Goal: Task Accomplishment & Management: Manage account settings

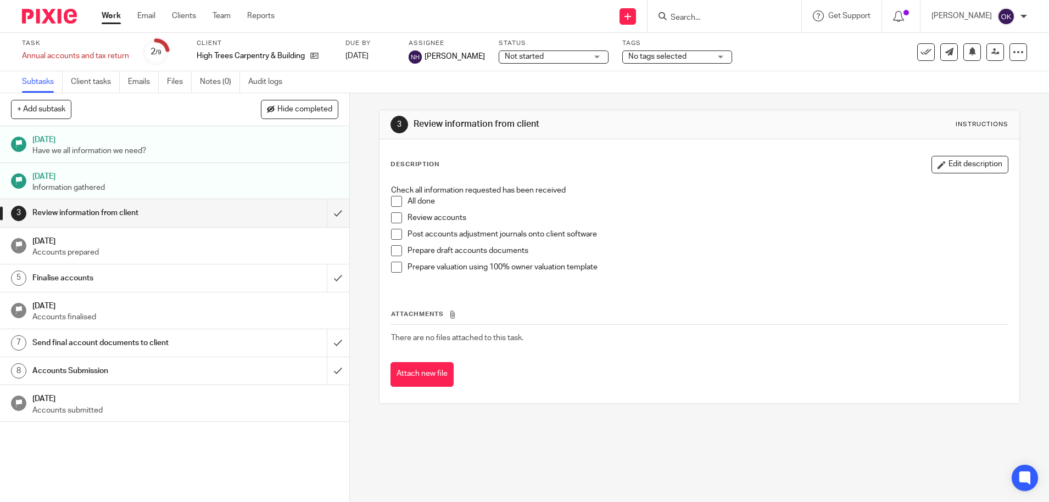
click at [567, 58] on span "Not started" at bounding box center [546, 57] width 82 height 12
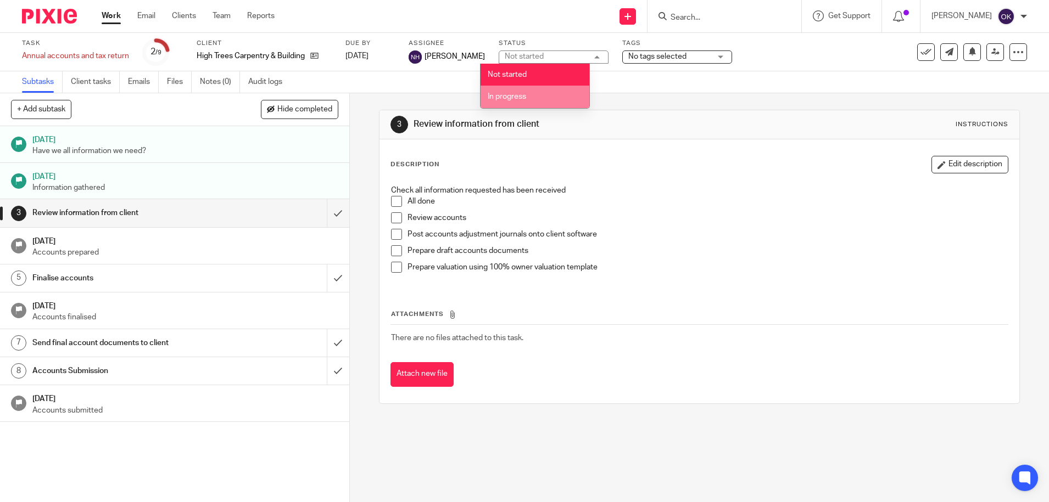
drag, startPoint x: 528, startPoint y: 92, endPoint x: 581, endPoint y: 71, distance: 57.4
click at [531, 92] on li "In progress" at bounding box center [534, 97] width 109 height 23
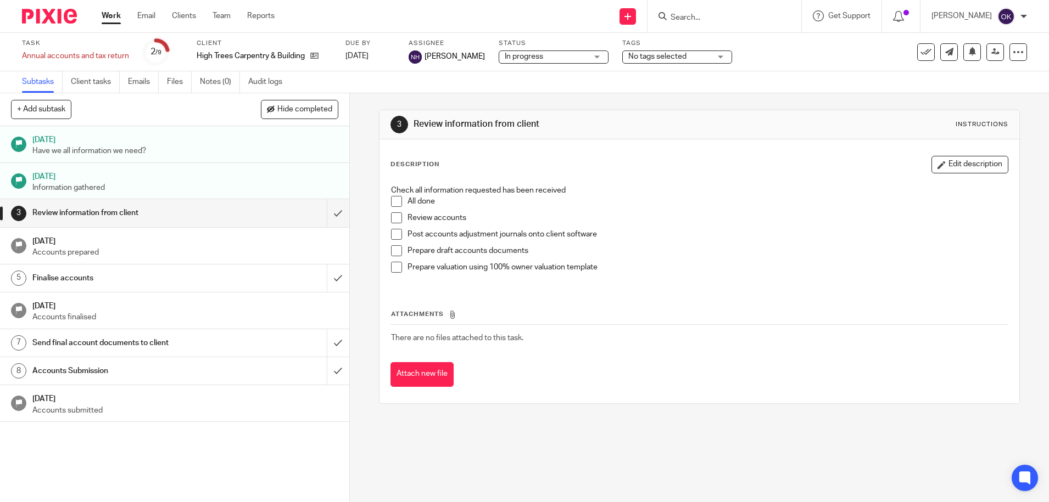
click at [629, 51] on span "No tags selected" at bounding box center [669, 57] width 82 height 12
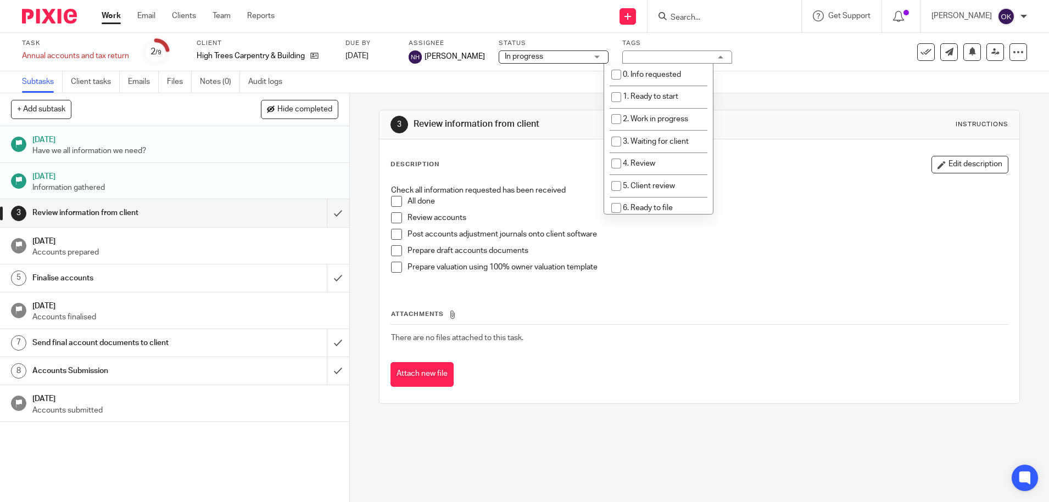
click at [505, 55] on span "In progress" at bounding box center [524, 57] width 38 height 8
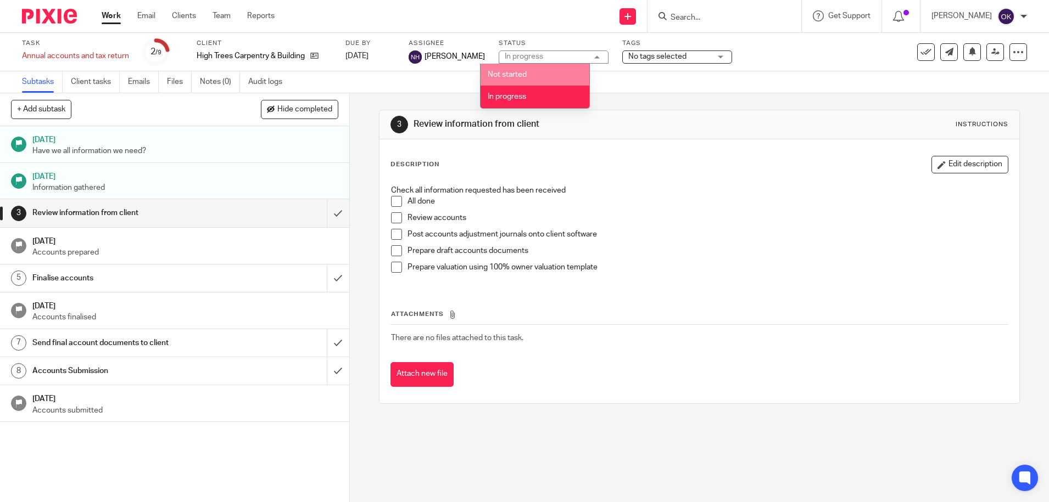
drag, startPoint x: 491, startPoint y: 80, endPoint x: 470, endPoint y: 80, distance: 20.9
click at [492, 80] on li "Not started" at bounding box center [534, 75] width 109 height 23
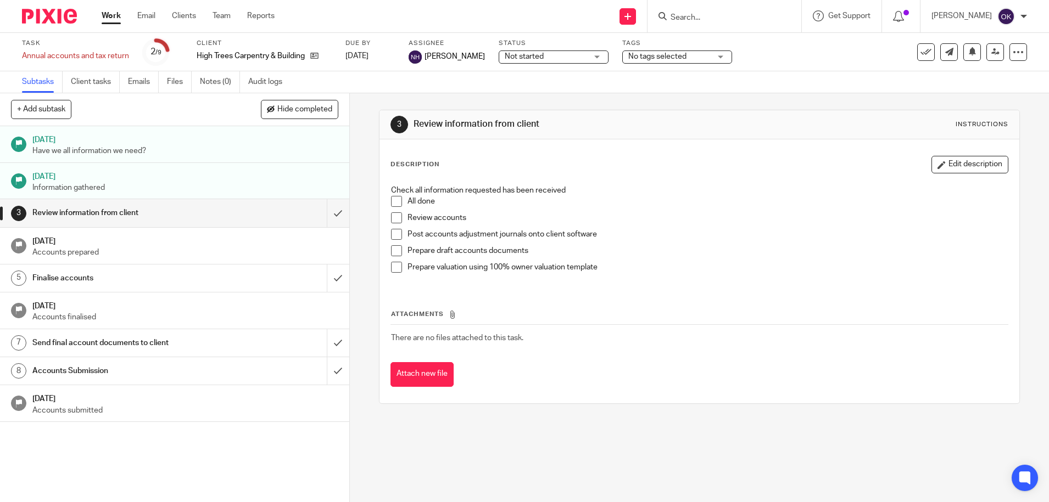
click at [51, 14] on img at bounding box center [49, 16] width 55 height 15
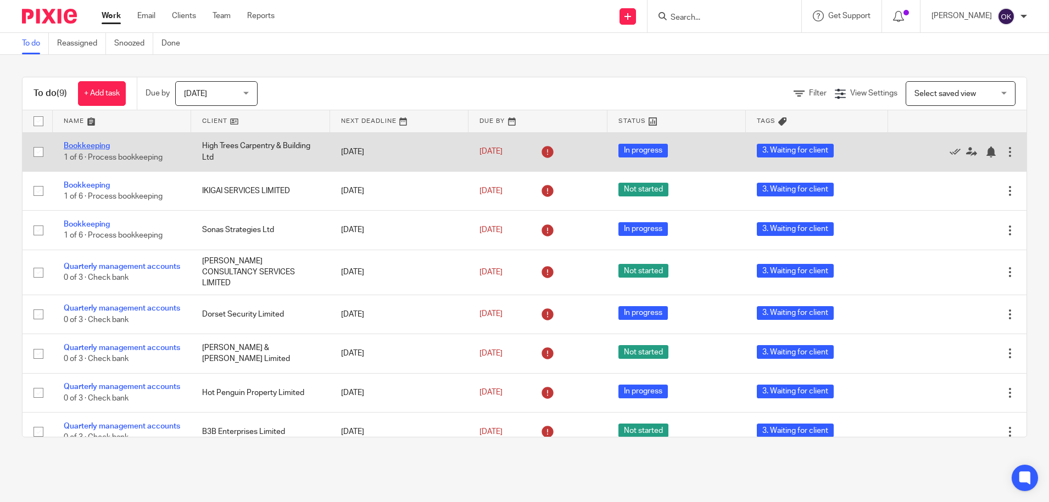
click at [82, 147] on link "Bookkeeping" at bounding box center [87, 146] width 46 height 8
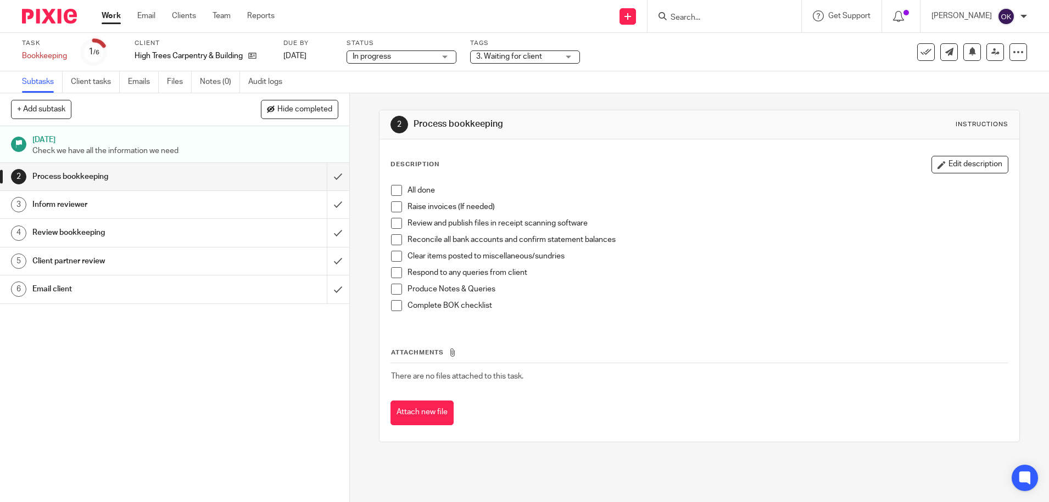
click at [516, 57] on span "3. Waiting for client" at bounding box center [509, 57] width 66 height 8
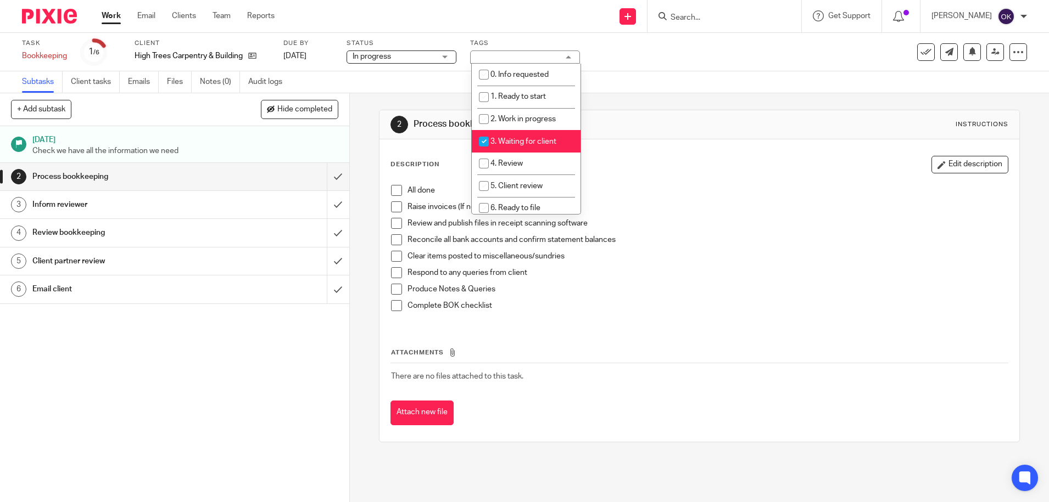
drag, startPoint x: 483, startPoint y: 141, endPoint x: 479, endPoint y: 161, distance: 20.1
click at [484, 141] on input "checkbox" at bounding box center [483, 141] width 21 height 21
checkbox input "false"
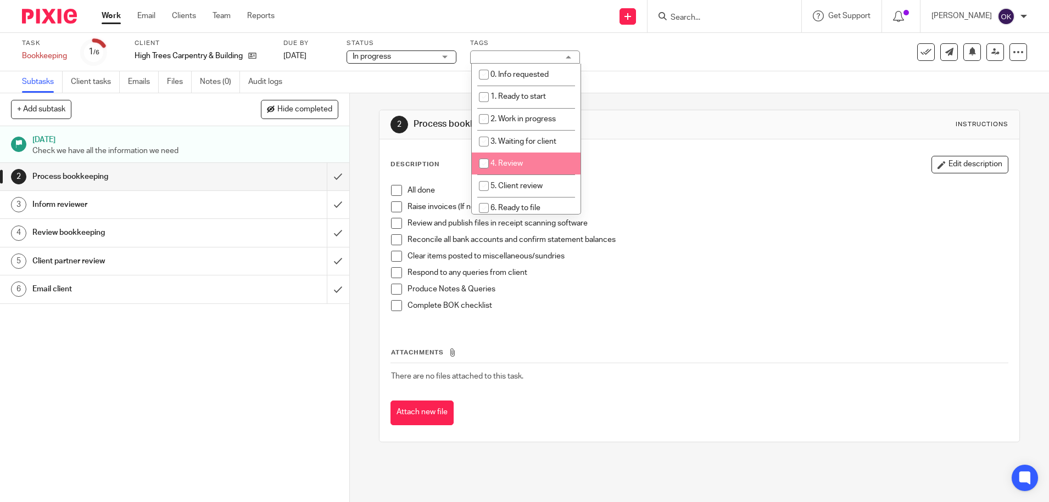
click at [480, 164] on input "checkbox" at bounding box center [483, 163] width 21 height 21
checkbox input "true"
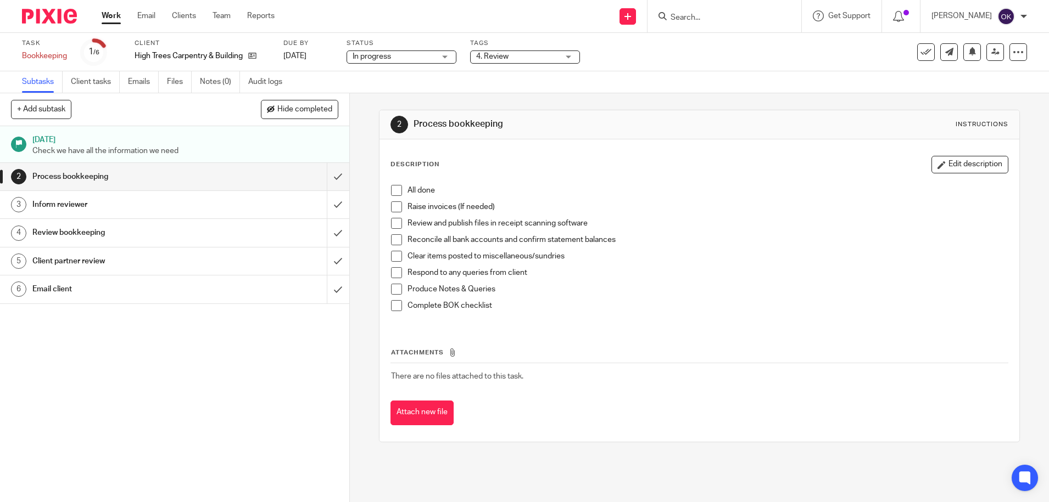
click at [631, 151] on div "Description Edit description All done Raise invoices (If needed) Review and pub…" at bounding box center [699, 290] width 640 height 303
click at [391, 202] on span at bounding box center [396, 207] width 11 height 11
click at [394, 192] on span at bounding box center [396, 190] width 11 height 11
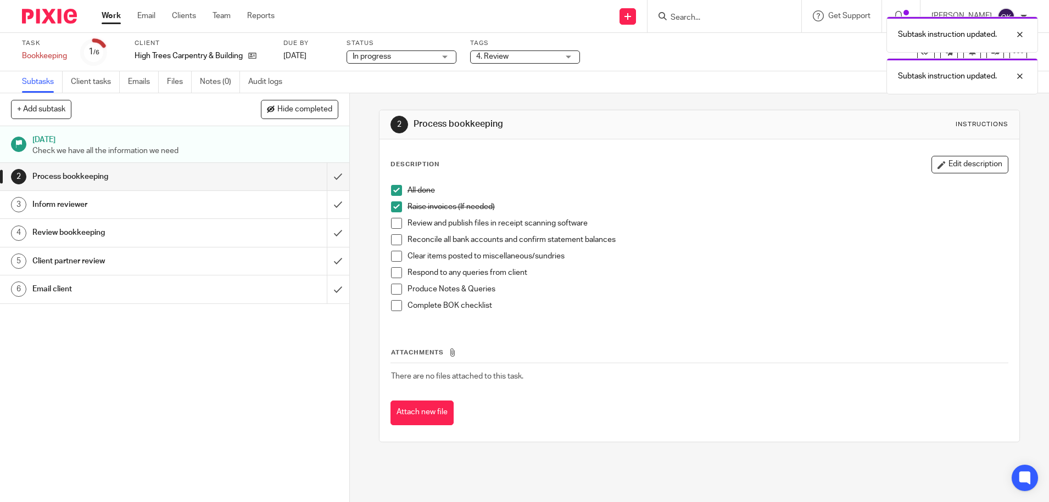
click at [392, 228] on span at bounding box center [396, 223] width 11 height 11
click at [391, 240] on span at bounding box center [396, 239] width 11 height 11
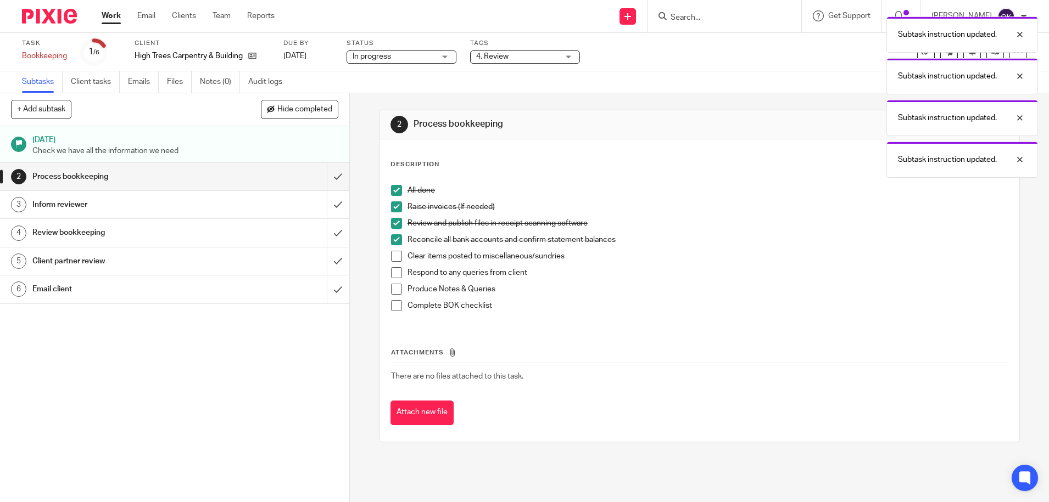
click at [391, 254] on span at bounding box center [396, 256] width 11 height 11
drag, startPoint x: 391, startPoint y: 275, endPoint x: 393, endPoint y: 282, distance: 8.0
click at [392, 275] on span at bounding box center [396, 272] width 11 height 11
click at [392, 286] on span at bounding box center [396, 289] width 11 height 11
click at [393, 303] on span at bounding box center [396, 305] width 11 height 11
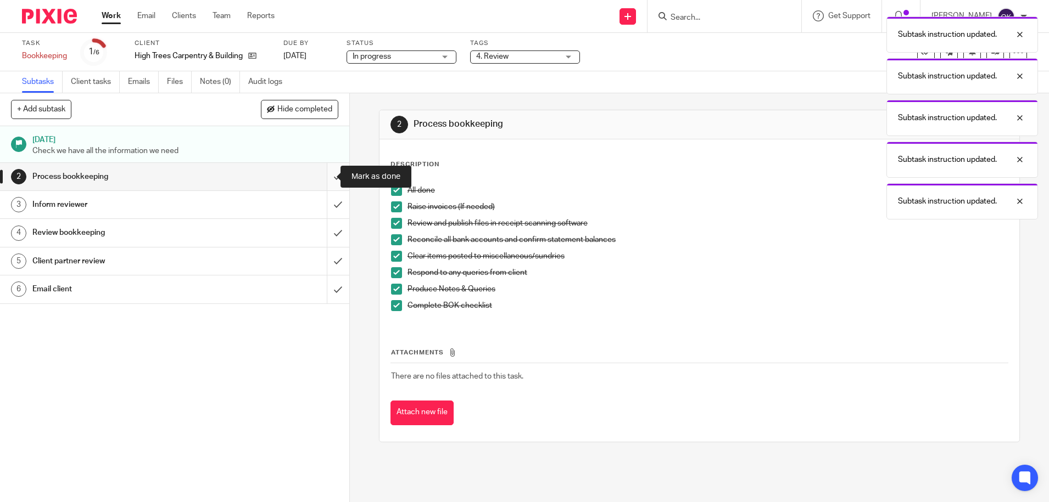
click at [327, 182] on input "submit" at bounding box center [174, 176] width 349 height 27
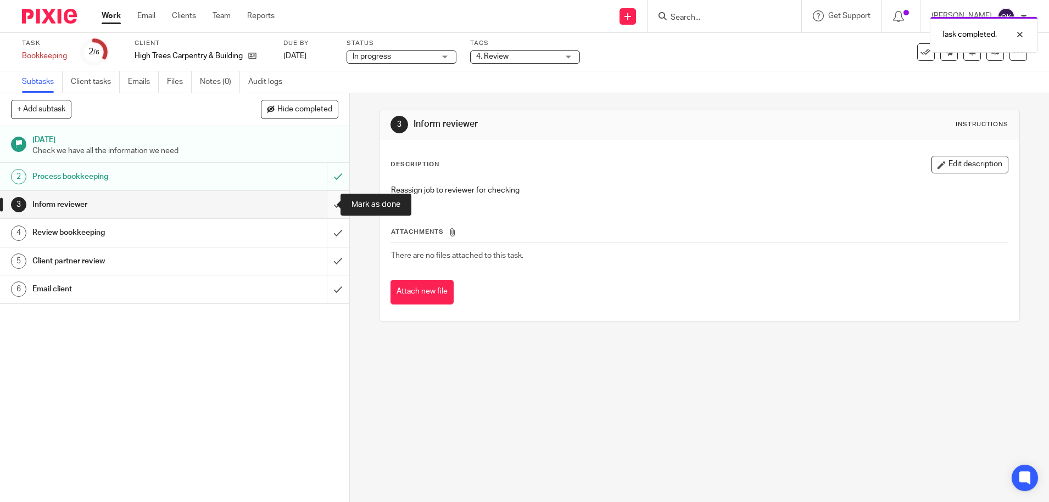
click at [327, 203] on input "submit" at bounding box center [174, 204] width 349 height 27
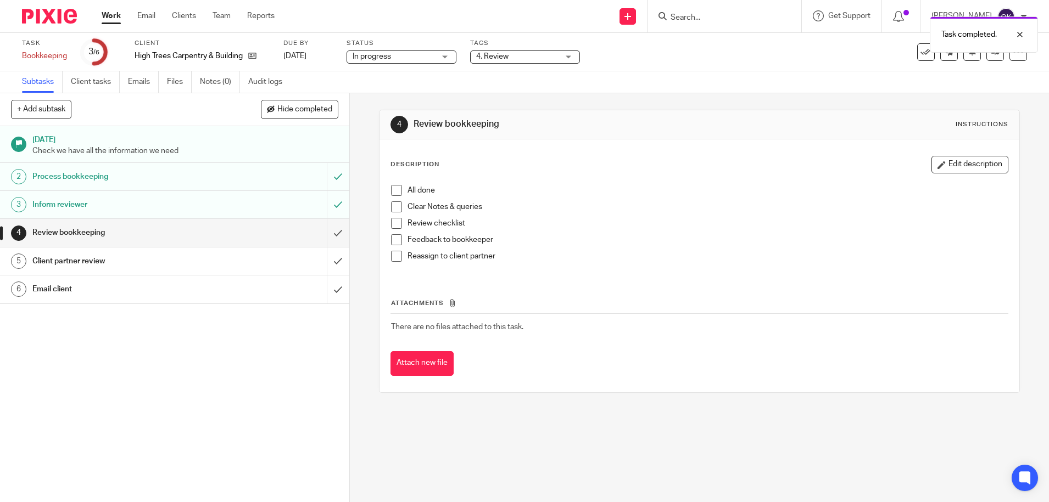
click at [391, 191] on span at bounding box center [396, 190] width 11 height 11
click at [392, 204] on span at bounding box center [396, 207] width 11 height 11
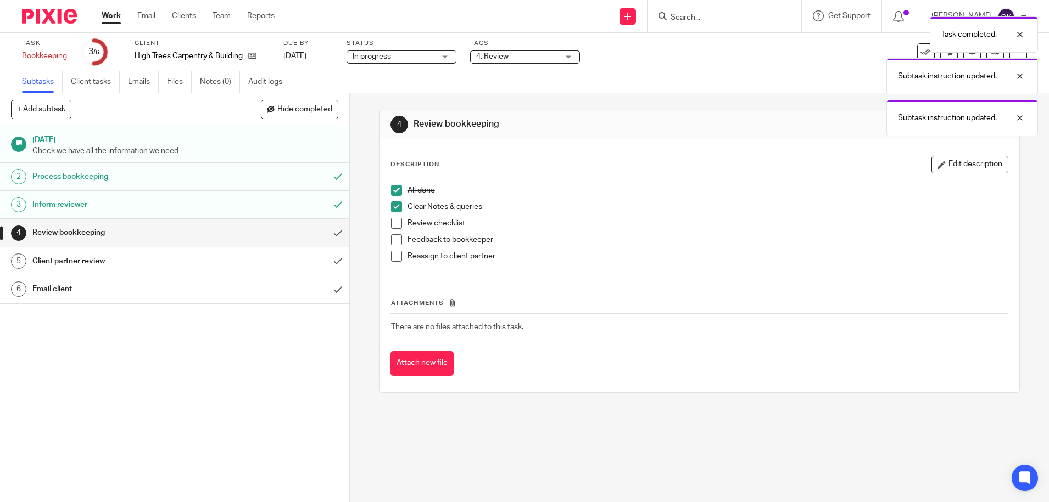
click at [391, 220] on span at bounding box center [396, 223] width 11 height 11
click at [391, 244] on span at bounding box center [396, 239] width 11 height 11
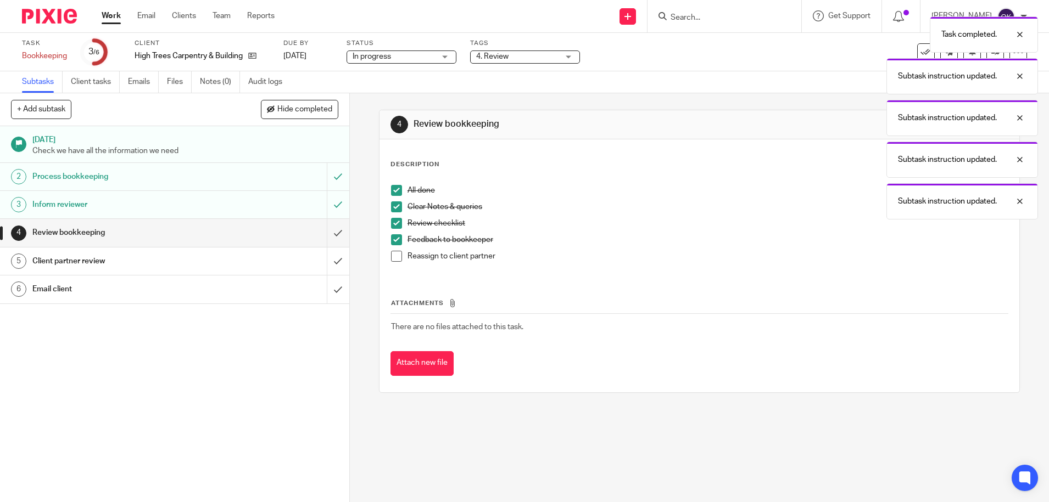
click at [391, 256] on span at bounding box center [396, 256] width 11 height 11
click at [322, 235] on input "submit" at bounding box center [174, 232] width 349 height 27
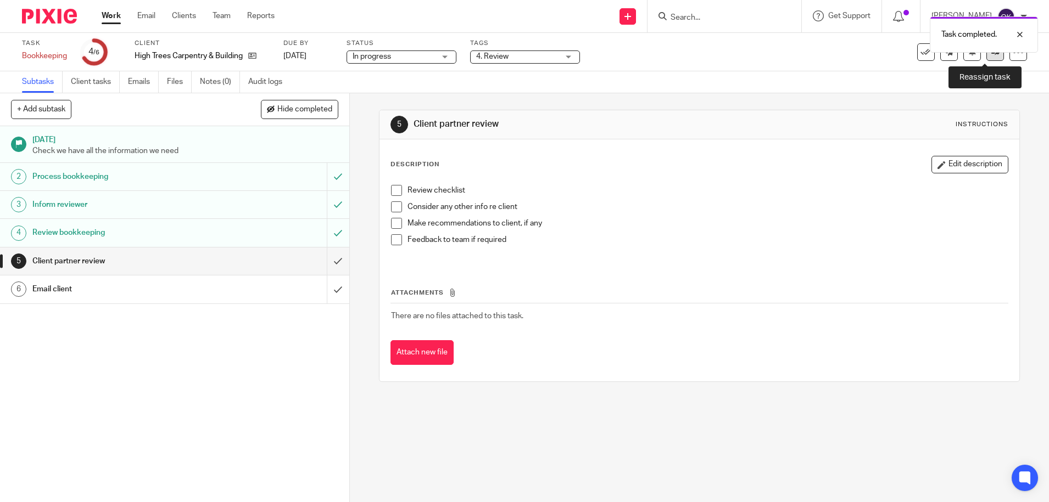
click at [986, 56] on link at bounding box center [995, 52] width 18 height 18
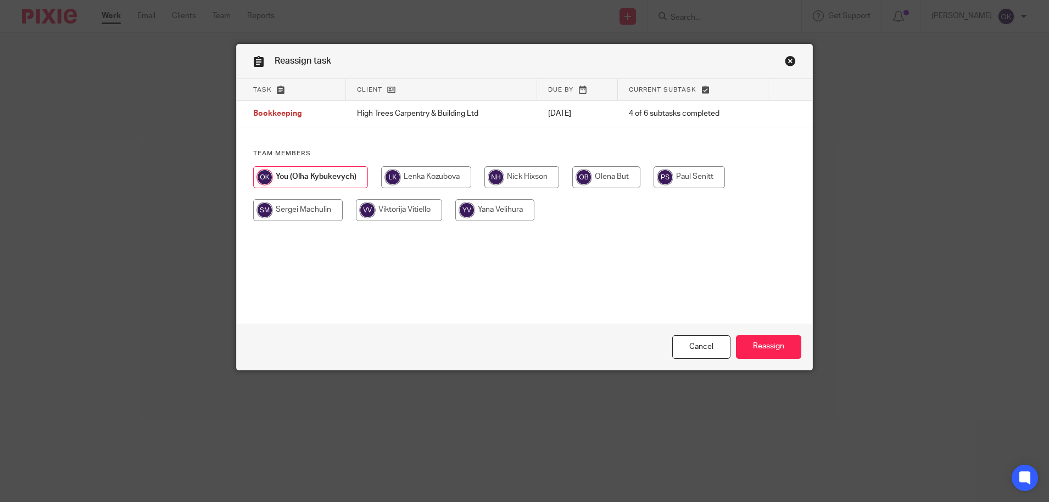
drag, startPoint x: 501, startPoint y: 172, endPoint x: 555, endPoint y: 188, distance: 55.6
click at [501, 172] on input "radio" at bounding box center [521, 177] width 75 height 22
radio input "true"
click at [772, 351] on input "Reassign" at bounding box center [768, 348] width 65 height 24
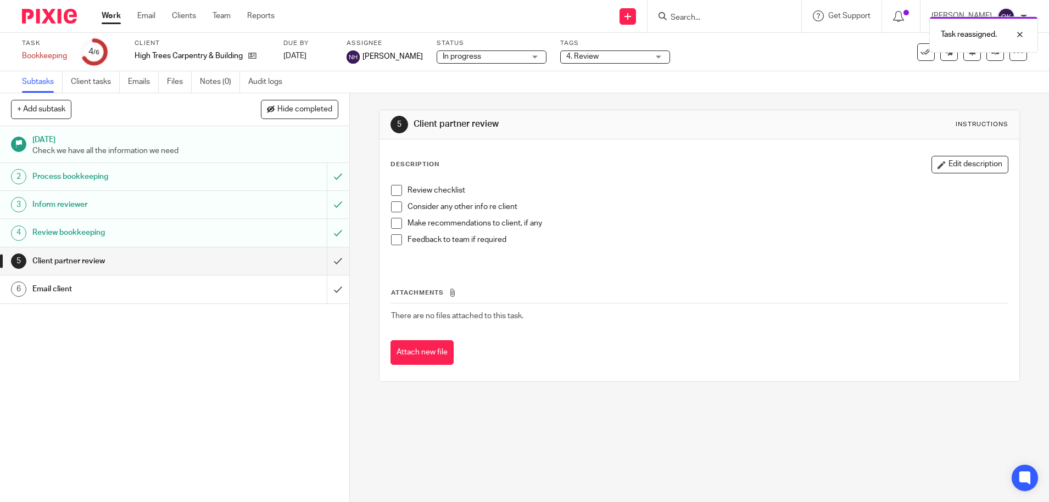
click at [54, 17] on img at bounding box center [49, 16] width 55 height 15
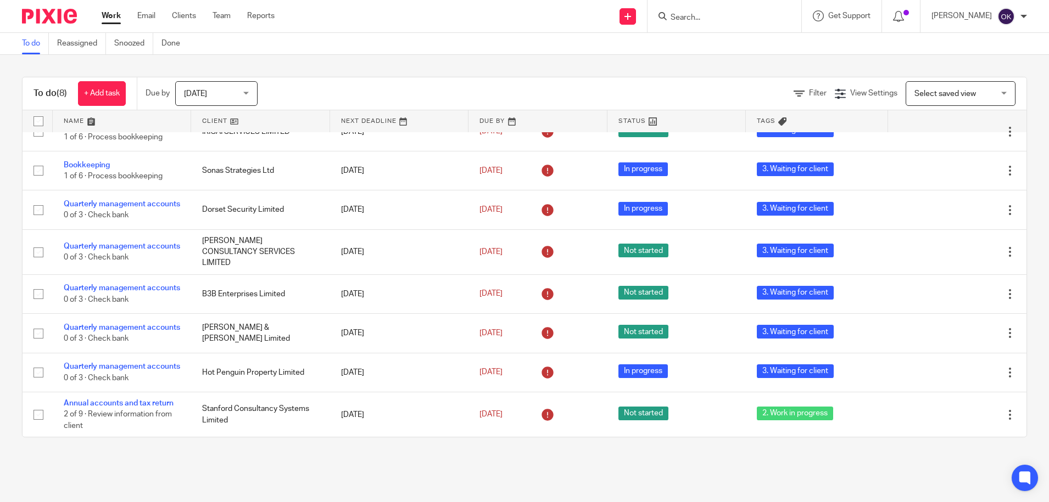
scroll to position [44, 0]
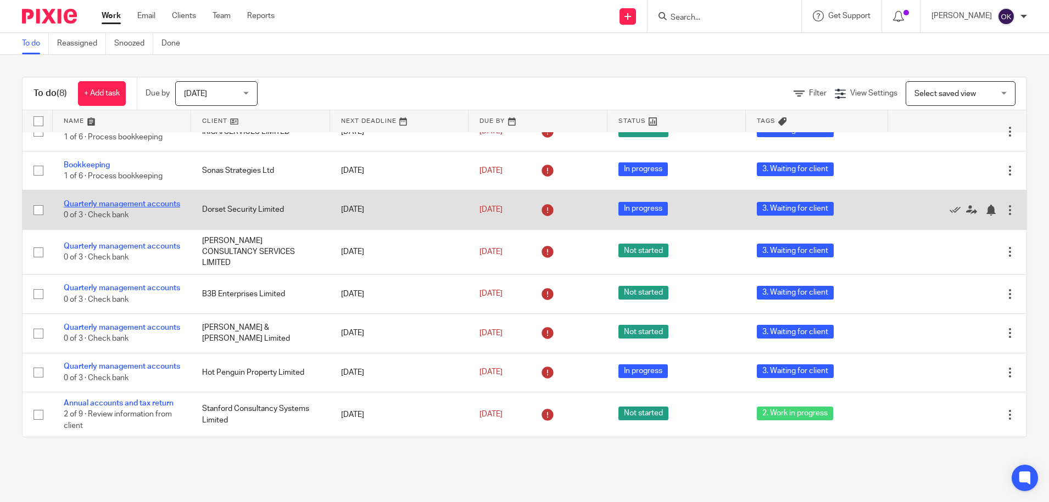
click at [96, 200] on link "Quarterly management accounts" at bounding box center [122, 204] width 116 height 8
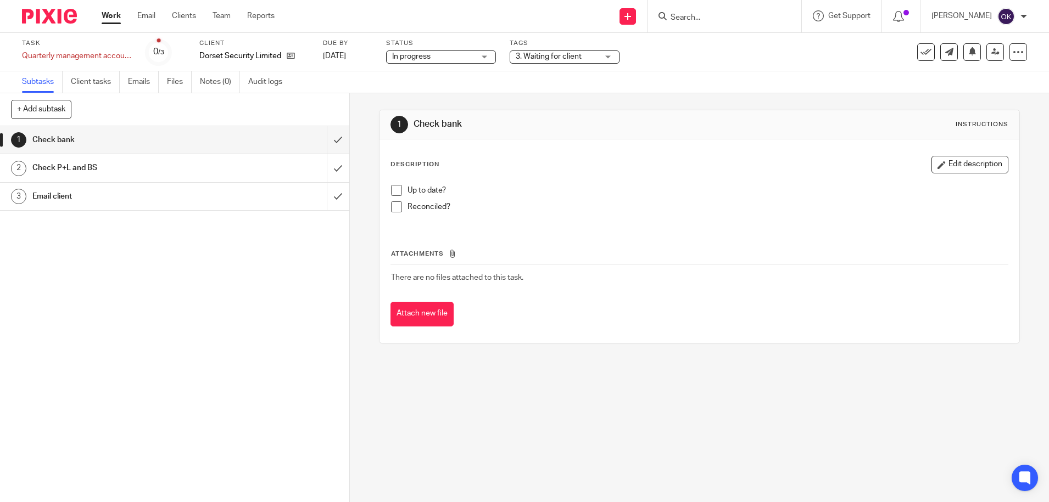
click at [540, 59] on span "3. Waiting for client" at bounding box center [549, 57] width 66 height 8
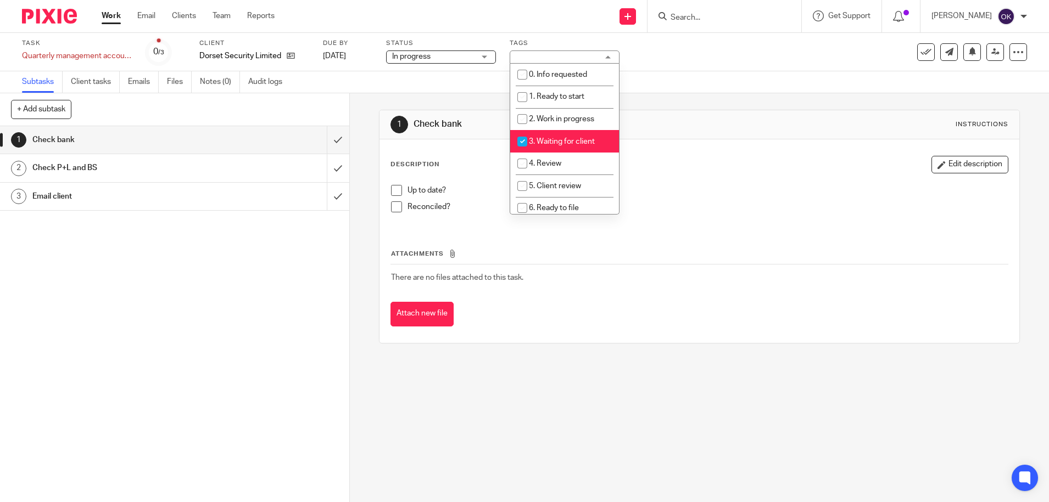
click at [522, 139] on input "checkbox" at bounding box center [522, 141] width 21 height 21
checkbox input "false"
click at [522, 121] on input "checkbox" at bounding box center [522, 119] width 21 height 21
checkbox input "true"
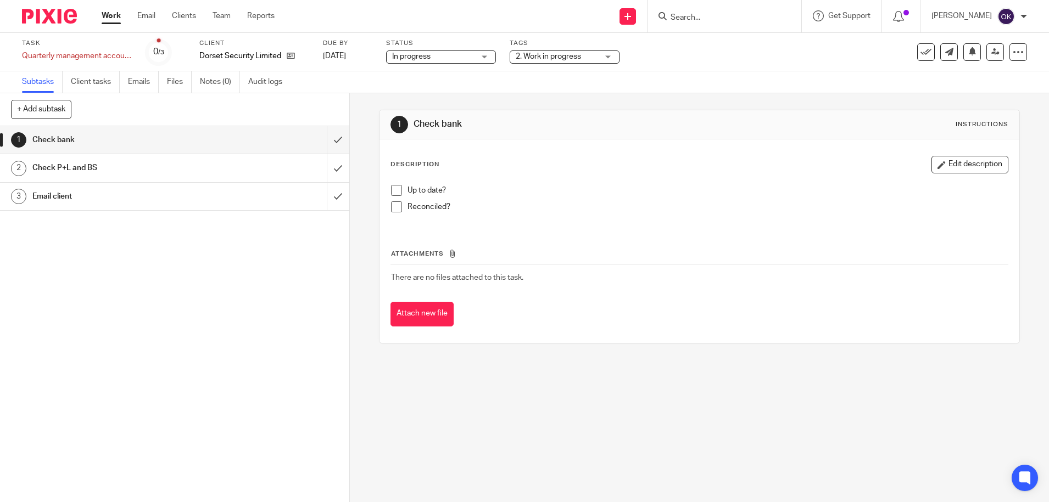
click at [26, 20] on img at bounding box center [49, 16] width 55 height 15
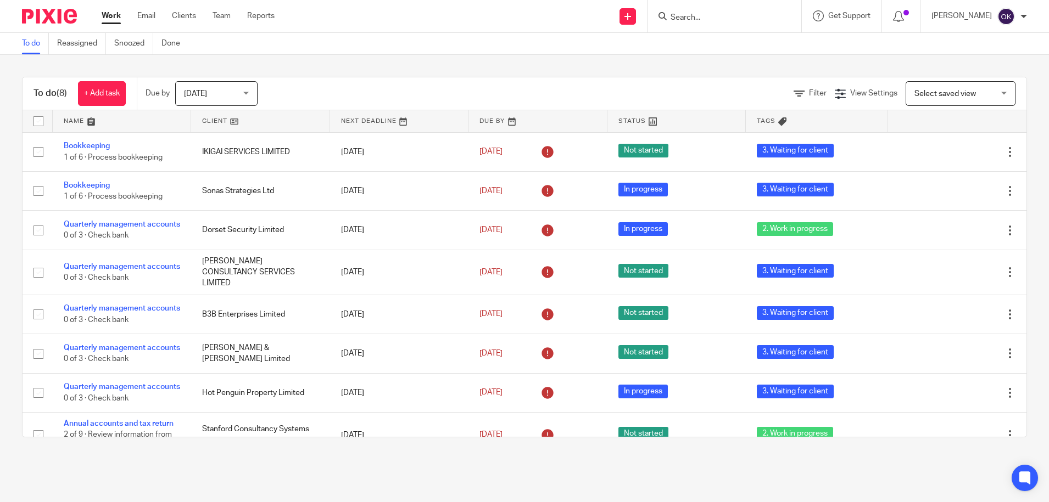
scroll to position [44, 0]
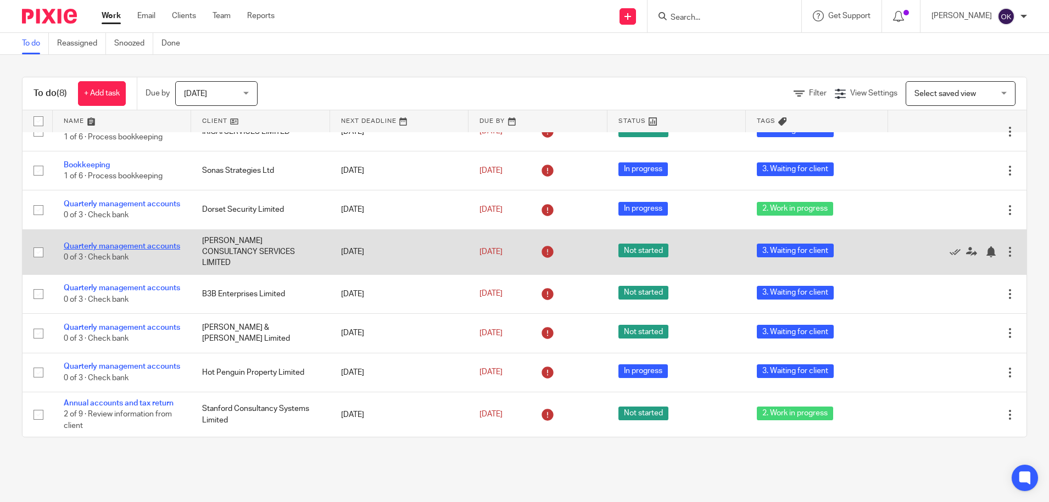
click at [98, 243] on link "Quarterly management accounts" at bounding box center [122, 247] width 116 height 8
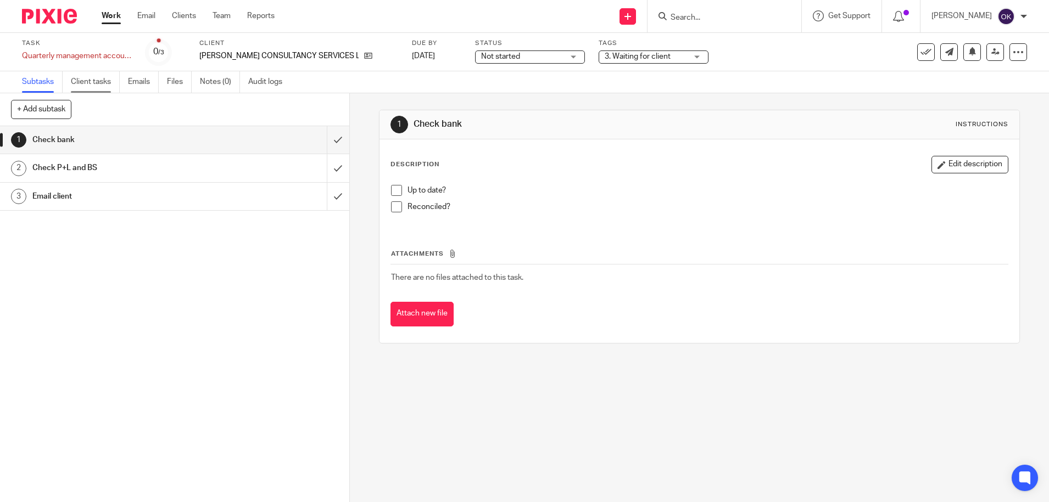
click at [110, 82] on link "Client tasks" at bounding box center [95, 81] width 49 height 21
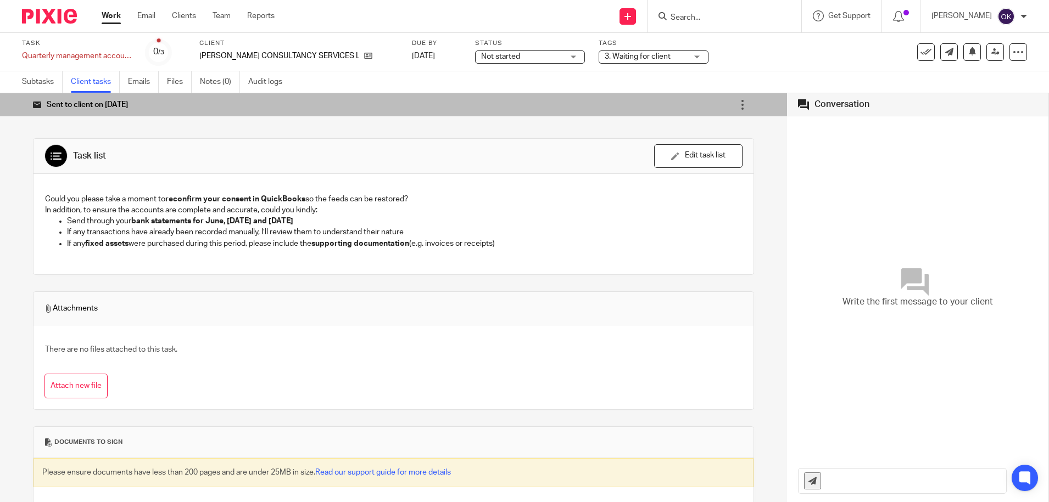
click at [60, 13] on img at bounding box center [49, 16] width 55 height 15
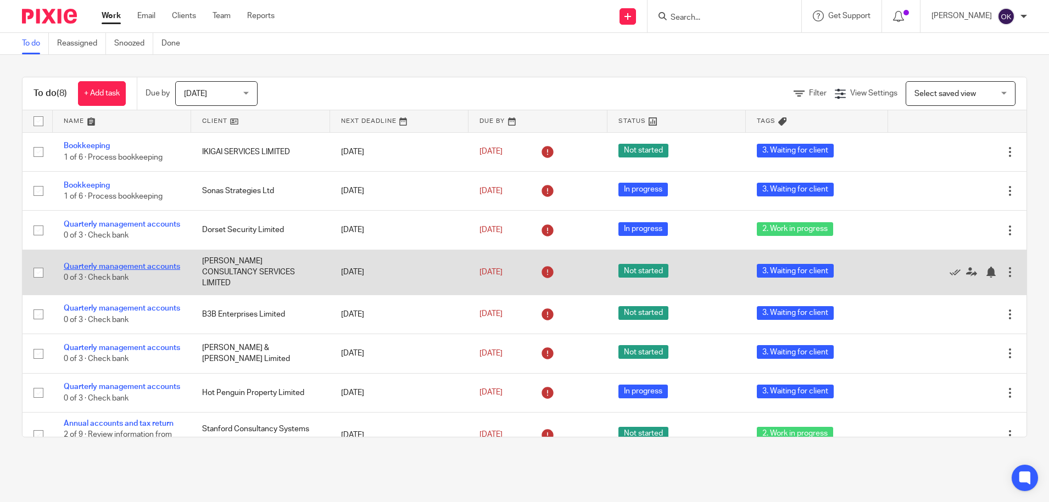
click at [99, 268] on link "Quarterly management accounts" at bounding box center [122, 267] width 116 height 8
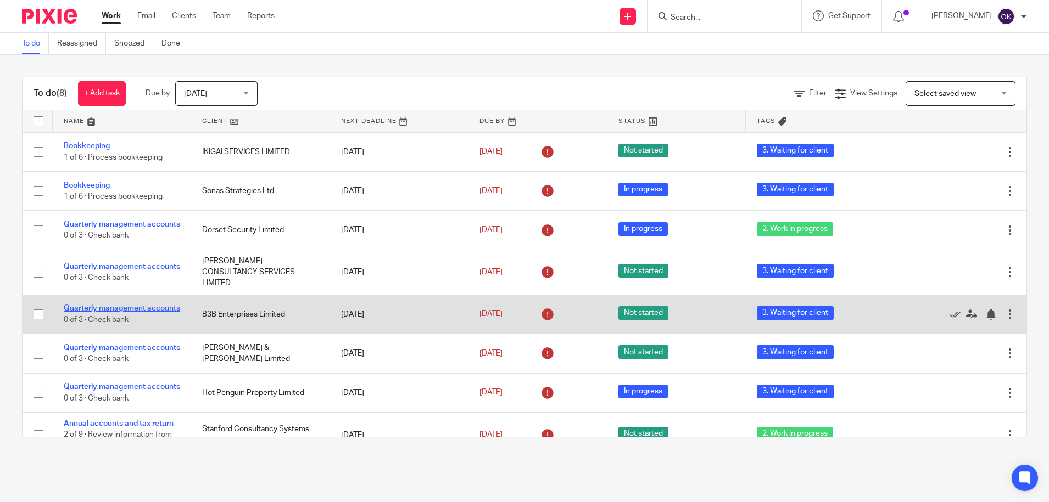
click at [90, 312] on link "Quarterly management accounts" at bounding box center [122, 309] width 116 height 8
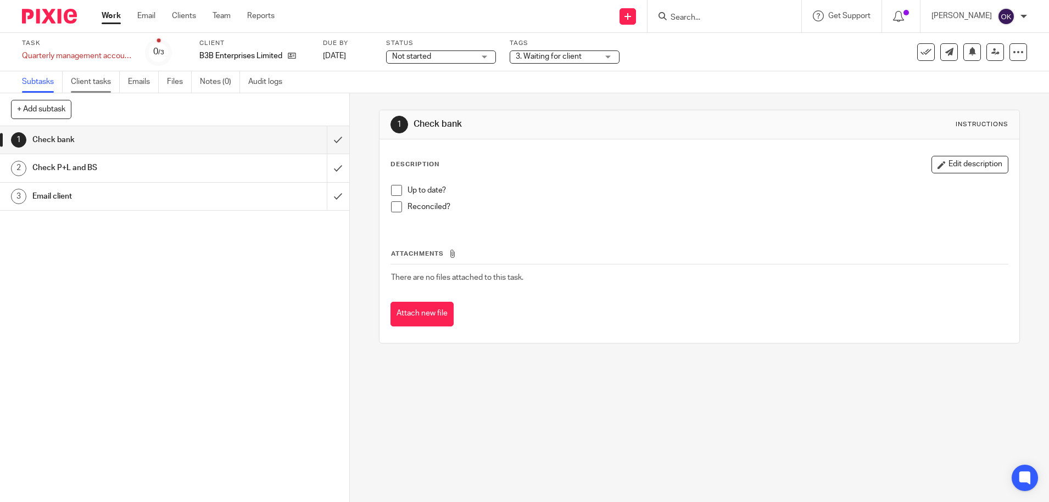
click at [94, 82] on link "Client tasks" at bounding box center [95, 81] width 49 height 21
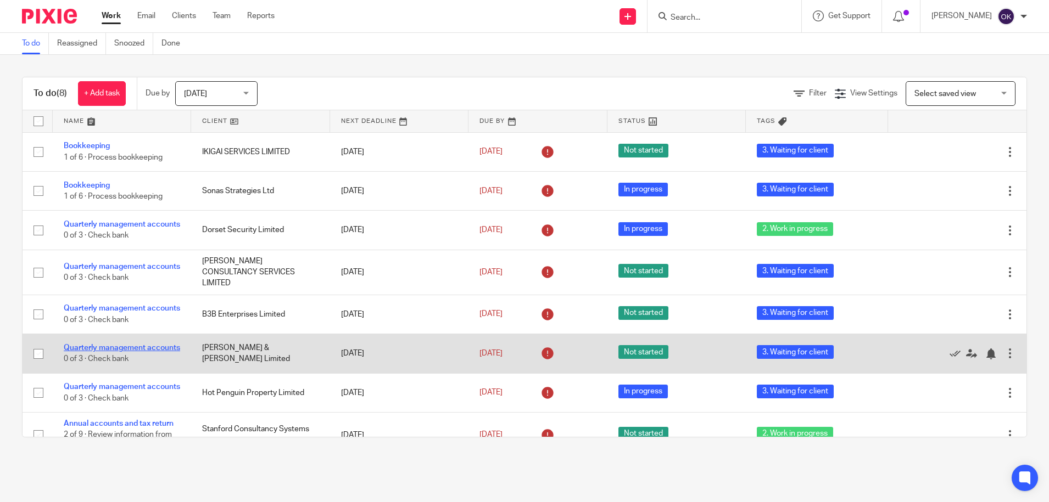
click at [94, 352] on link "Quarterly management accounts" at bounding box center [122, 348] width 116 height 8
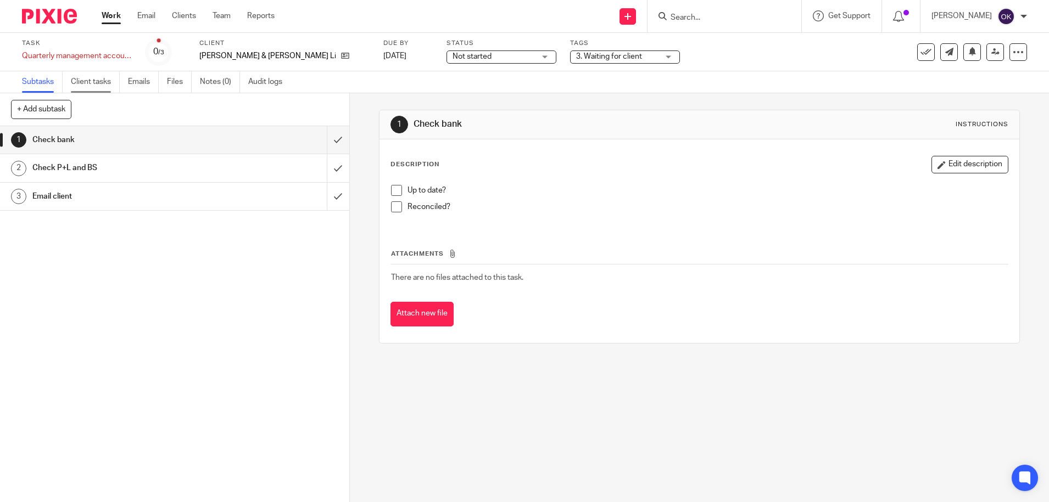
click at [94, 82] on link "Client tasks" at bounding box center [95, 81] width 49 height 21
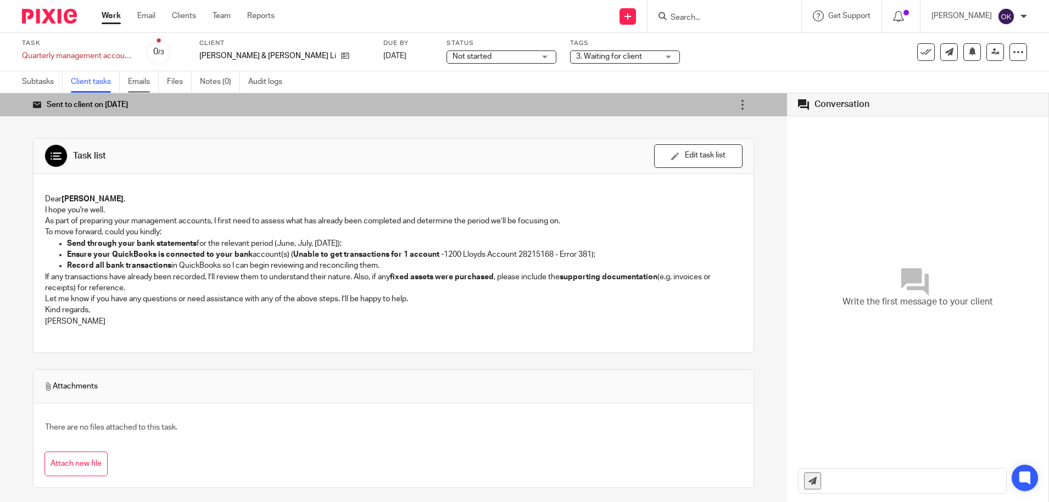
click at [138, 82] on link "Emails" at bounding box center [143, 81] width 31 height 21
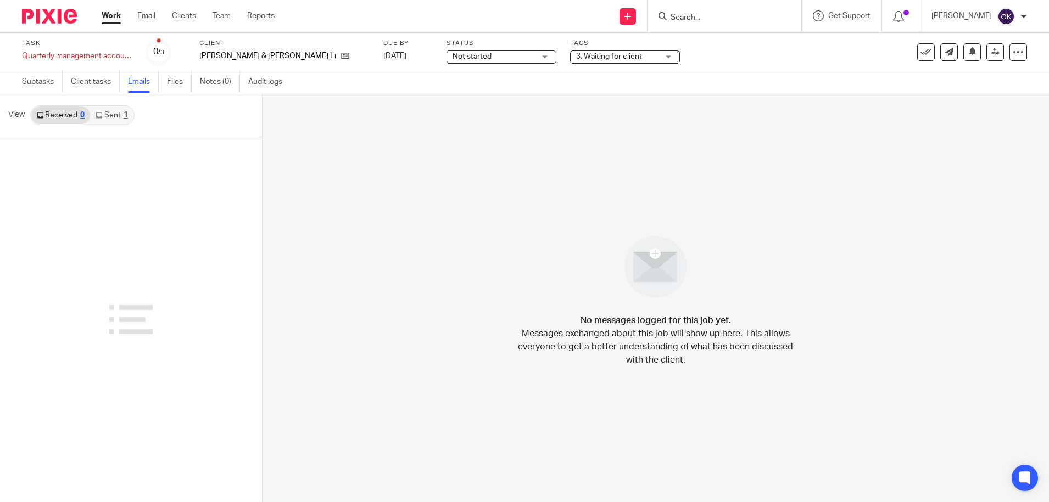
click at [114, 117] on link "Sent 1" at bounding box center [111, 116] width 43 height 18
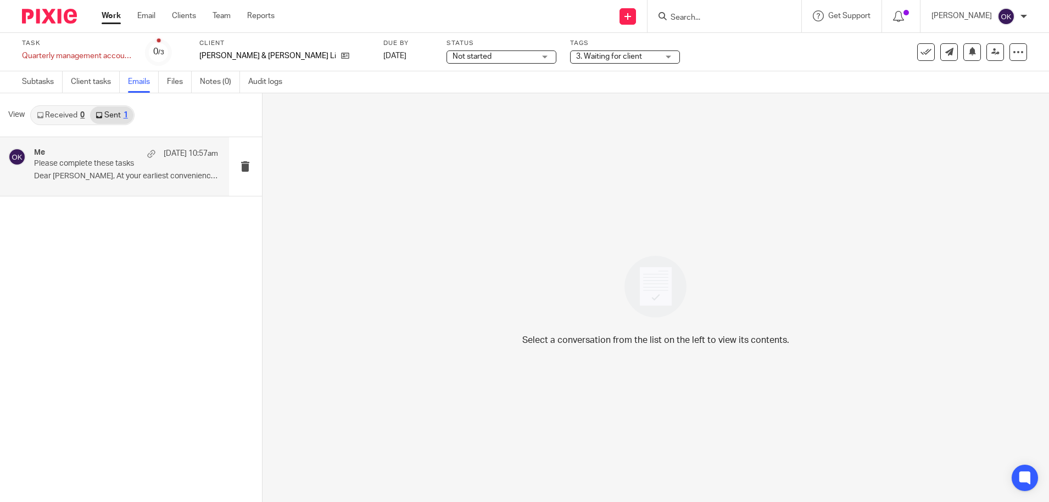
click at [155, 188] on div "Me 25 Sep 10:57am Please complete these tasks Dear Glenn, At your earliest conv…" at bounding box center [114, 166] width 229 height 59
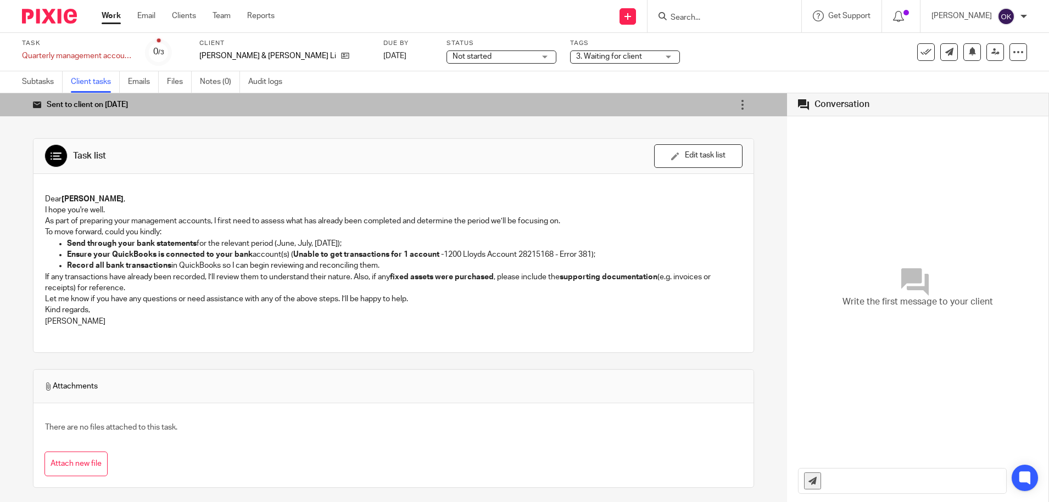
click at [69, 19] on img at bounding box center [49, 16] width 55 height 15
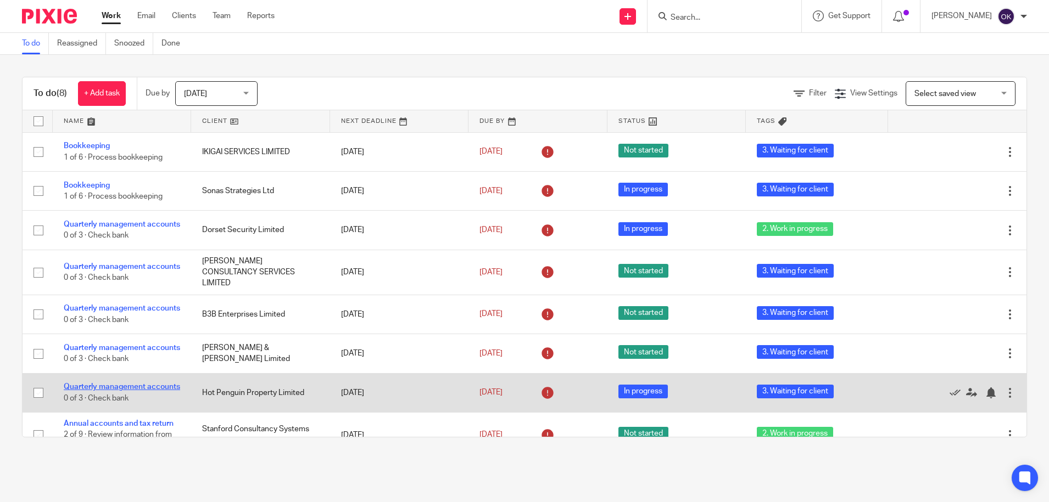
click at [85, 391] on link "Quarterly management accounts" at bounding box center [122, 387] width 116 height 8
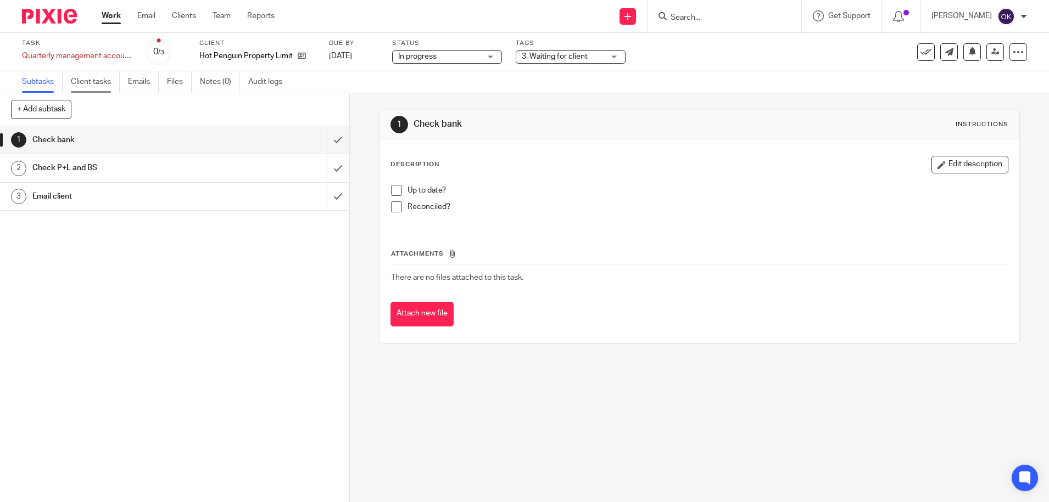
click at [103, 79] on link "Client tasks" at bounding box center [95, 81] width 49 height 21
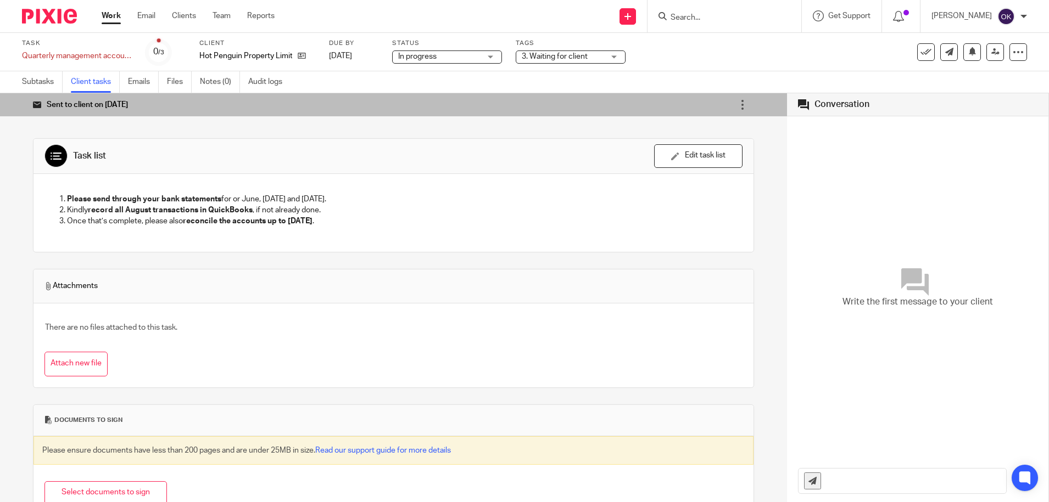
scroll to position [36, 0]
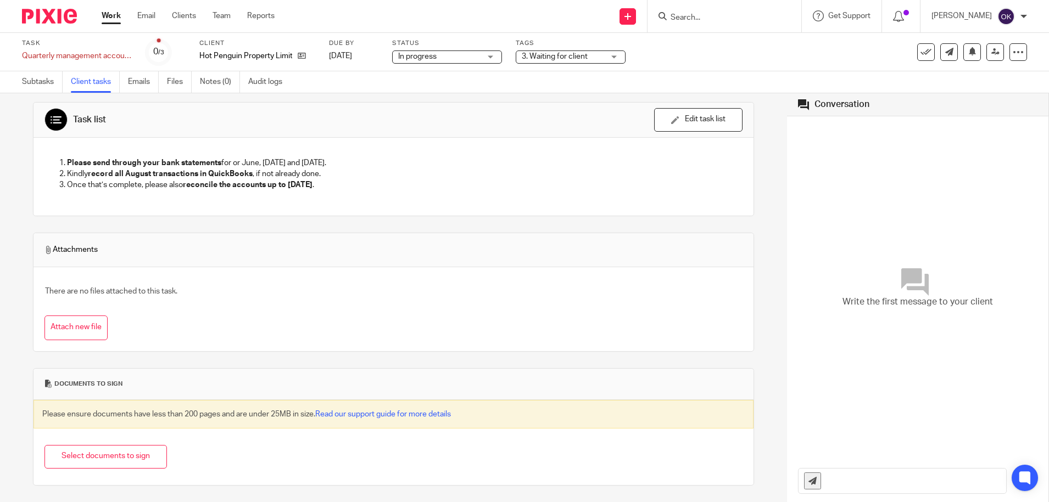
click at [31, 16] on img at bounding box center [49, 16] width 55 height 15
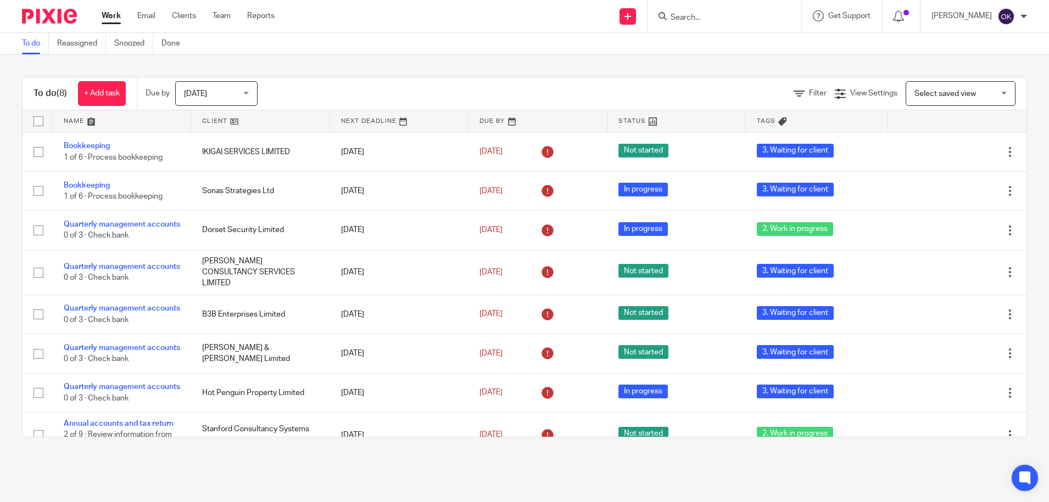
scroll to position [44, 0]
